Goal: Find contact information: Find contact information

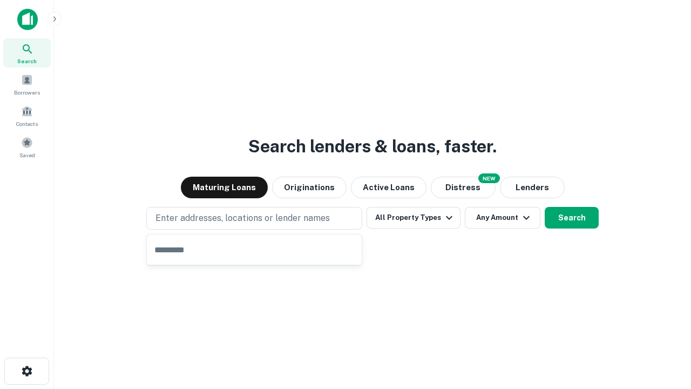
type input "**********"
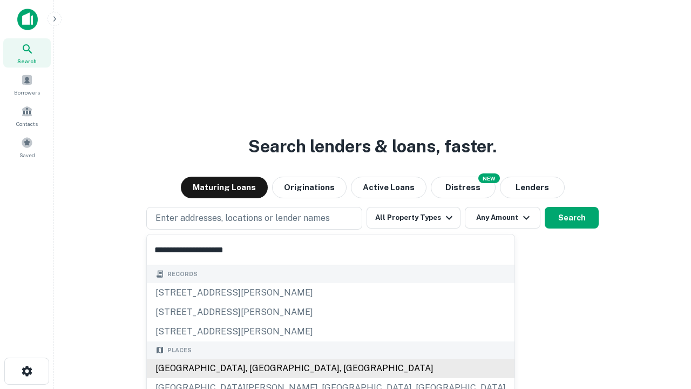
click at [258, 368] on div "[GEOGRAPHIC_DATA], [GEOGRAPHIC_DATA], [GEOGRAPHIC_DATA]" at bounding box center [330, 367] width 367 height 19
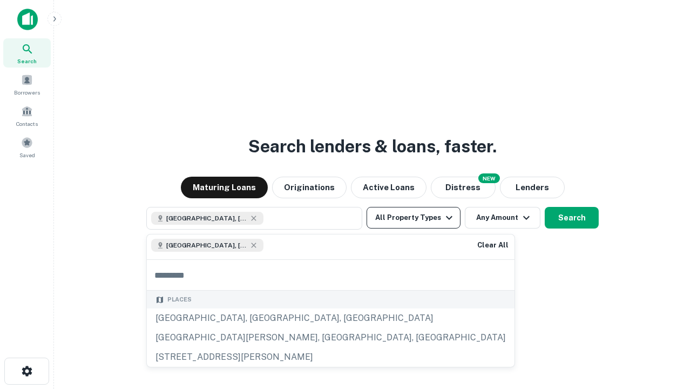
click at [413, 217] on button "All Property Types" at bounding box center [413, 218] width 94 height 22
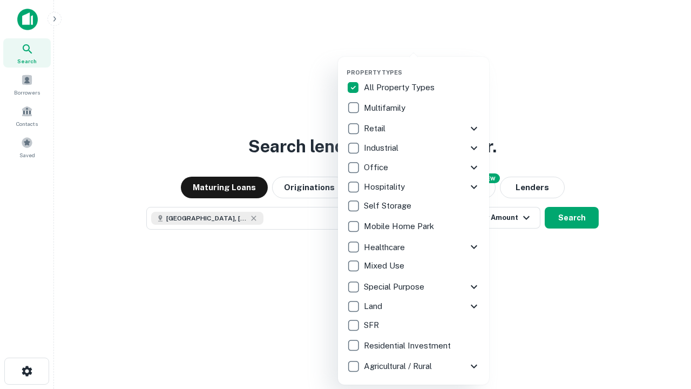
click at [422, 65] on button "button" at bounding box center [421, 65] width 151 height 1
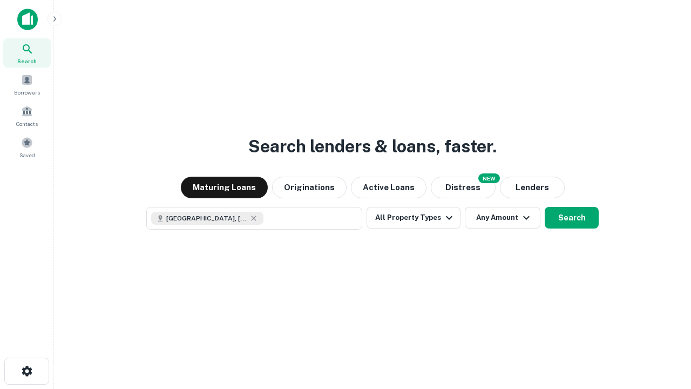
scroll to position [17, 0]
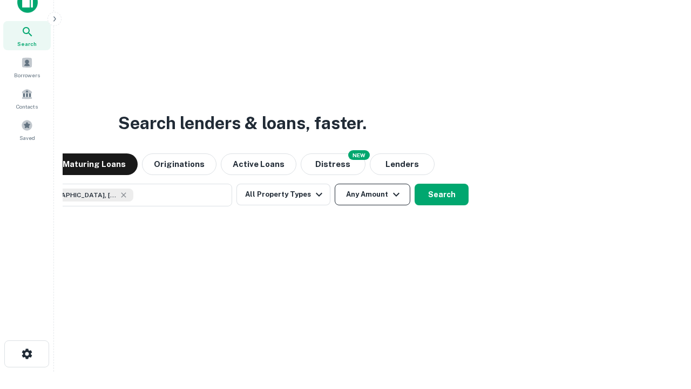
click at [335, 183] on button "Any Amount" at bounding box center [373, 194] width 76 height 22
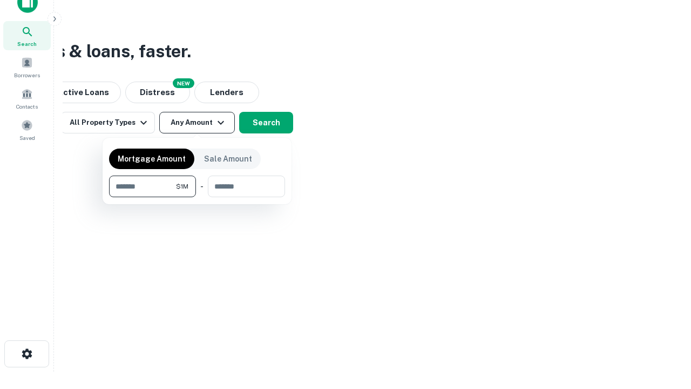
type input "*******"
click at [197, 197] on button "button" at bounding box center [197, 197] width 176 height 1
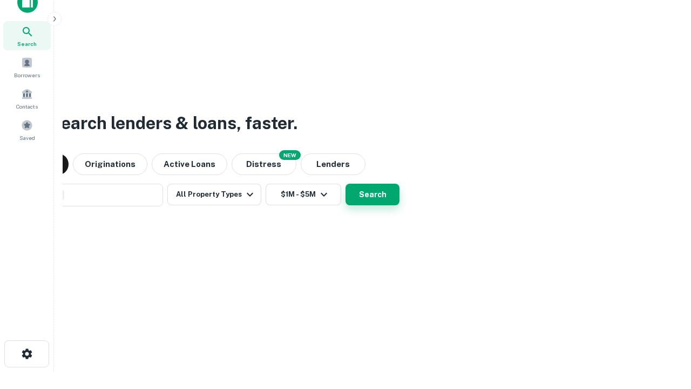
click at [345, 183] on button "Search" at bounding box center [372, 194] width 54 height 22
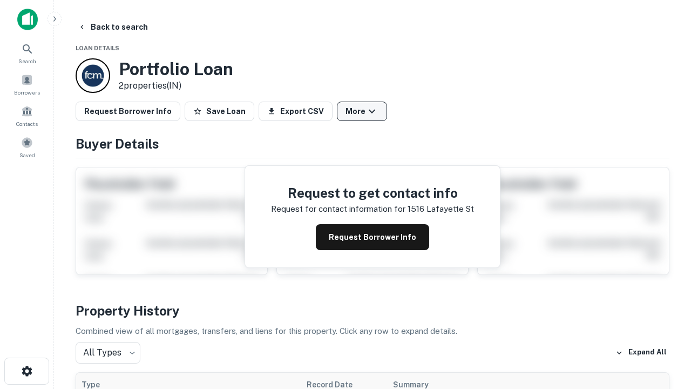
click at [362, 111] on button "More" at bounding box center [362, 110] width 50 height 19
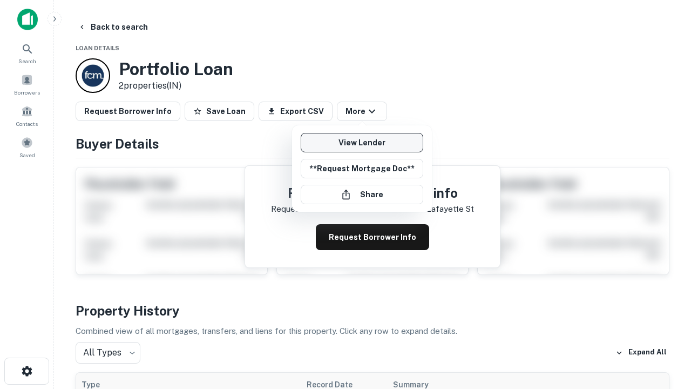
click at [362, 142] on link "View Lender" at bounding box center [362, 142] width 122 height 19
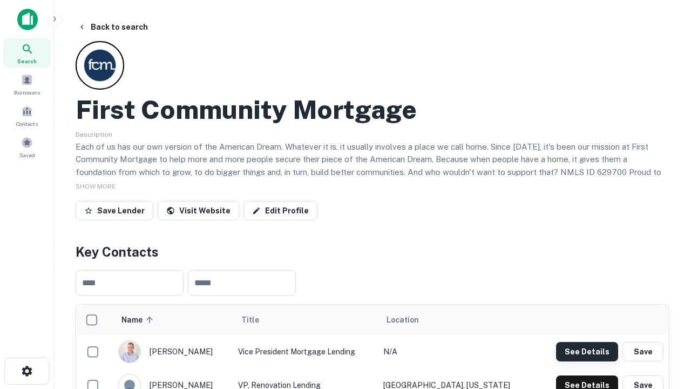
click at [587, 351] on button "See Details" at bounding box center [587, 351] width 62 height 19
